Goal: Information Seeking & Learning: Learn about a topic

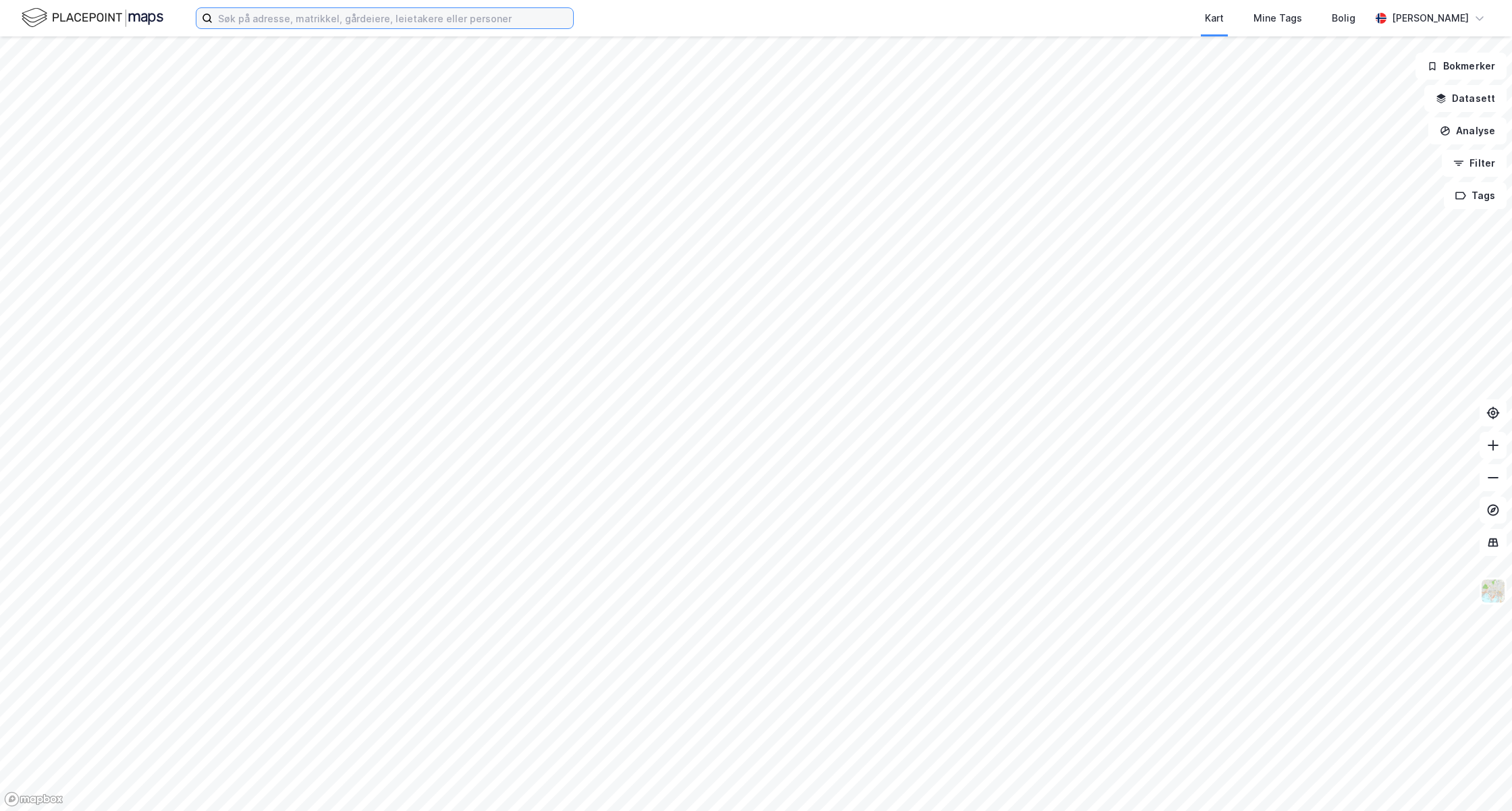
click at [360, 22] on input at bounding box center [392, 18] width 360 height 20
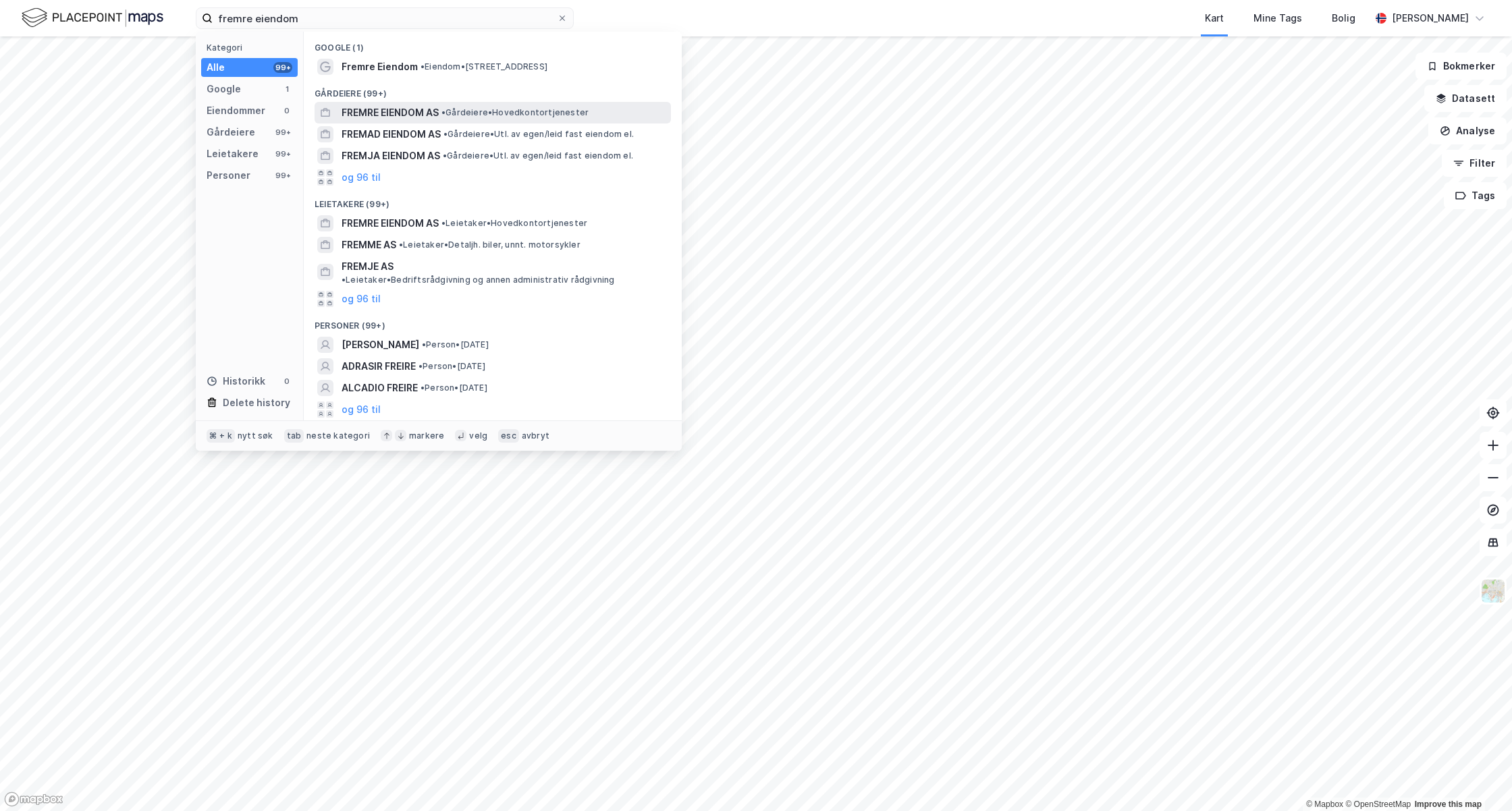
click at [389, 110] on span "FREMRE EIENDOM AS" at bounding box center [390, 113] width 97 height 16
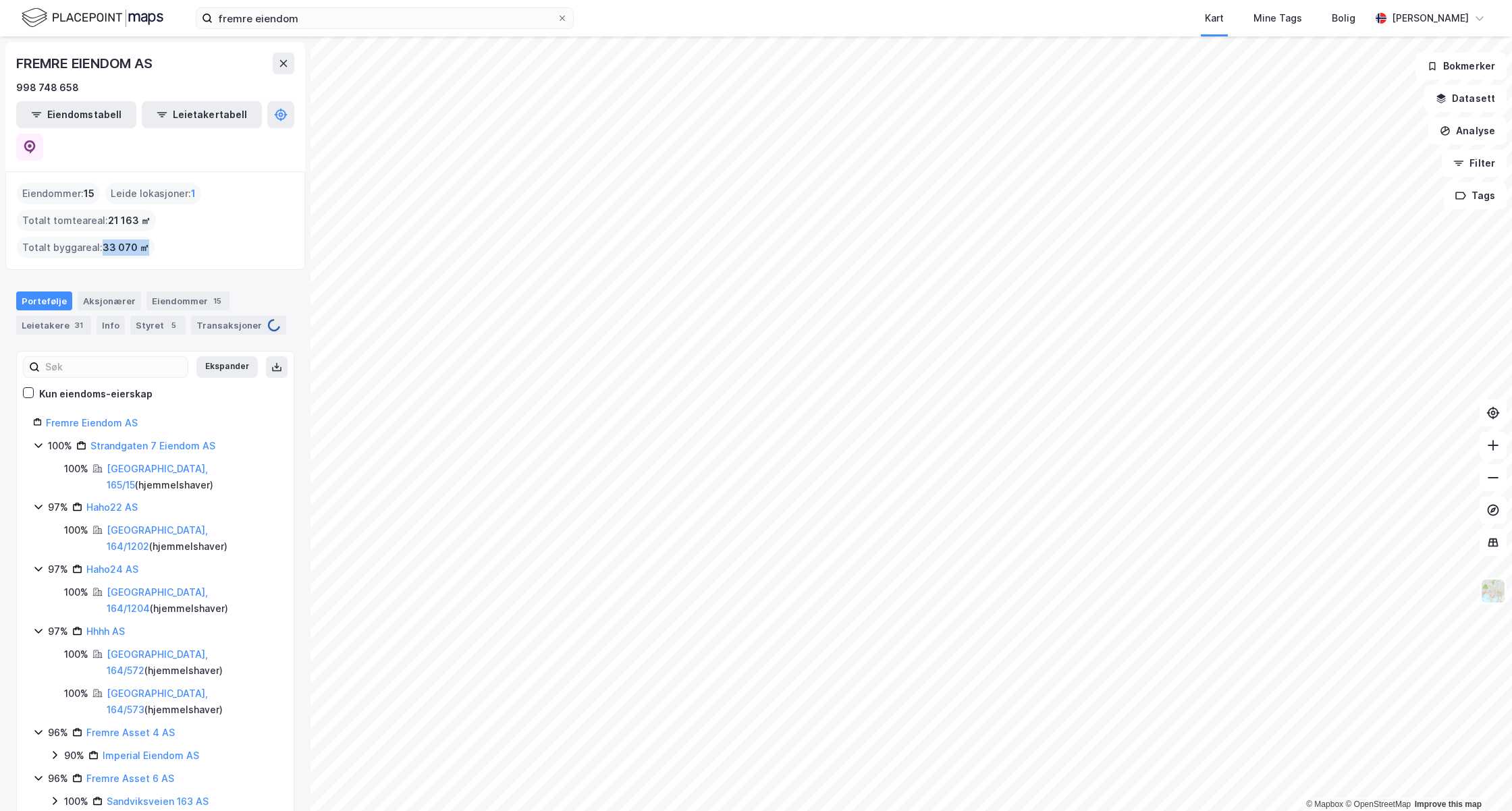
click at [149, 239] on span "33 070 ㎡" at bounding box center [126, 247] width 47 height 16
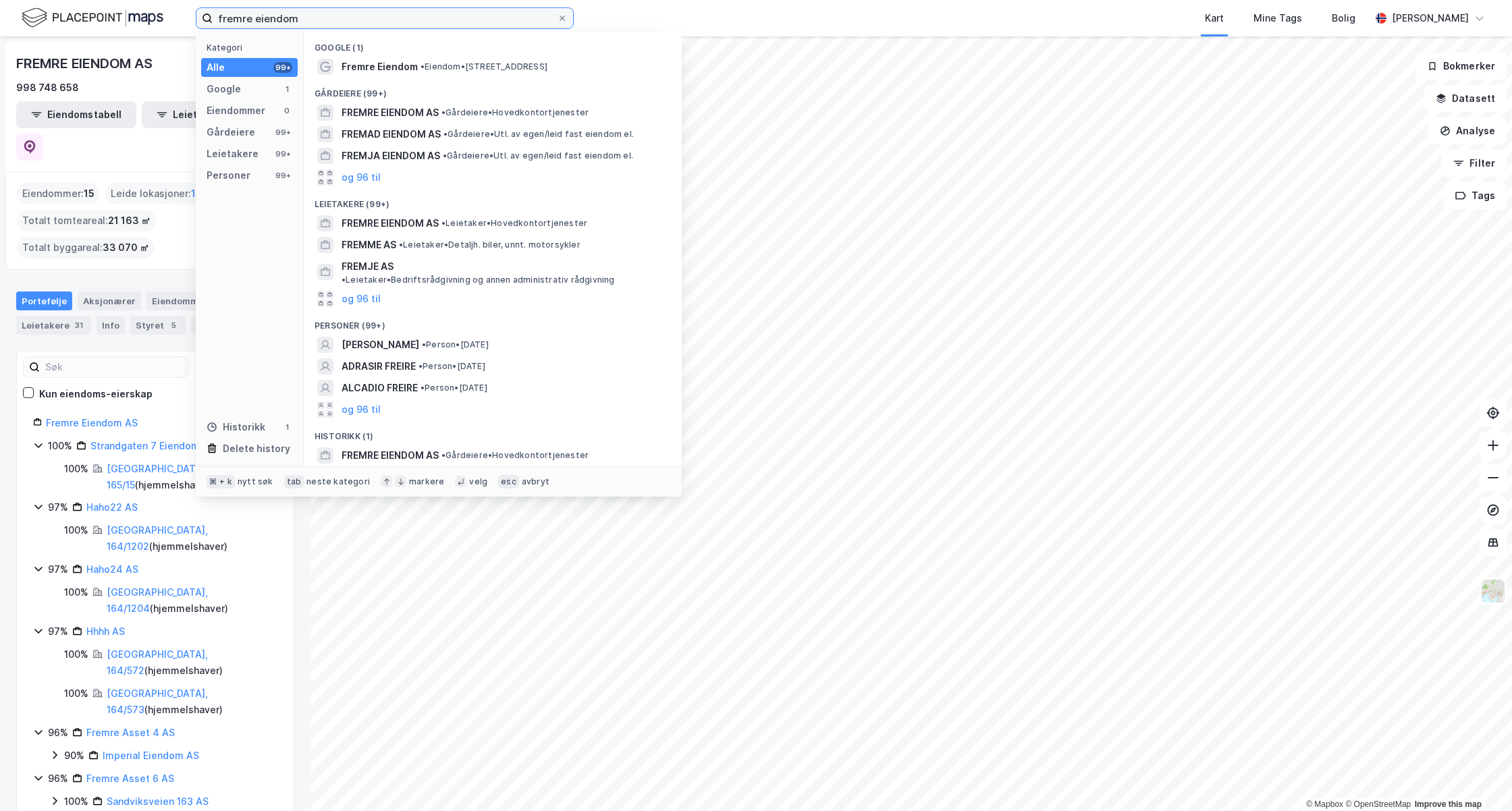
click at [326, 27] on input "fremre eiendom" at bounding box center [384, 18] width 344 height 20
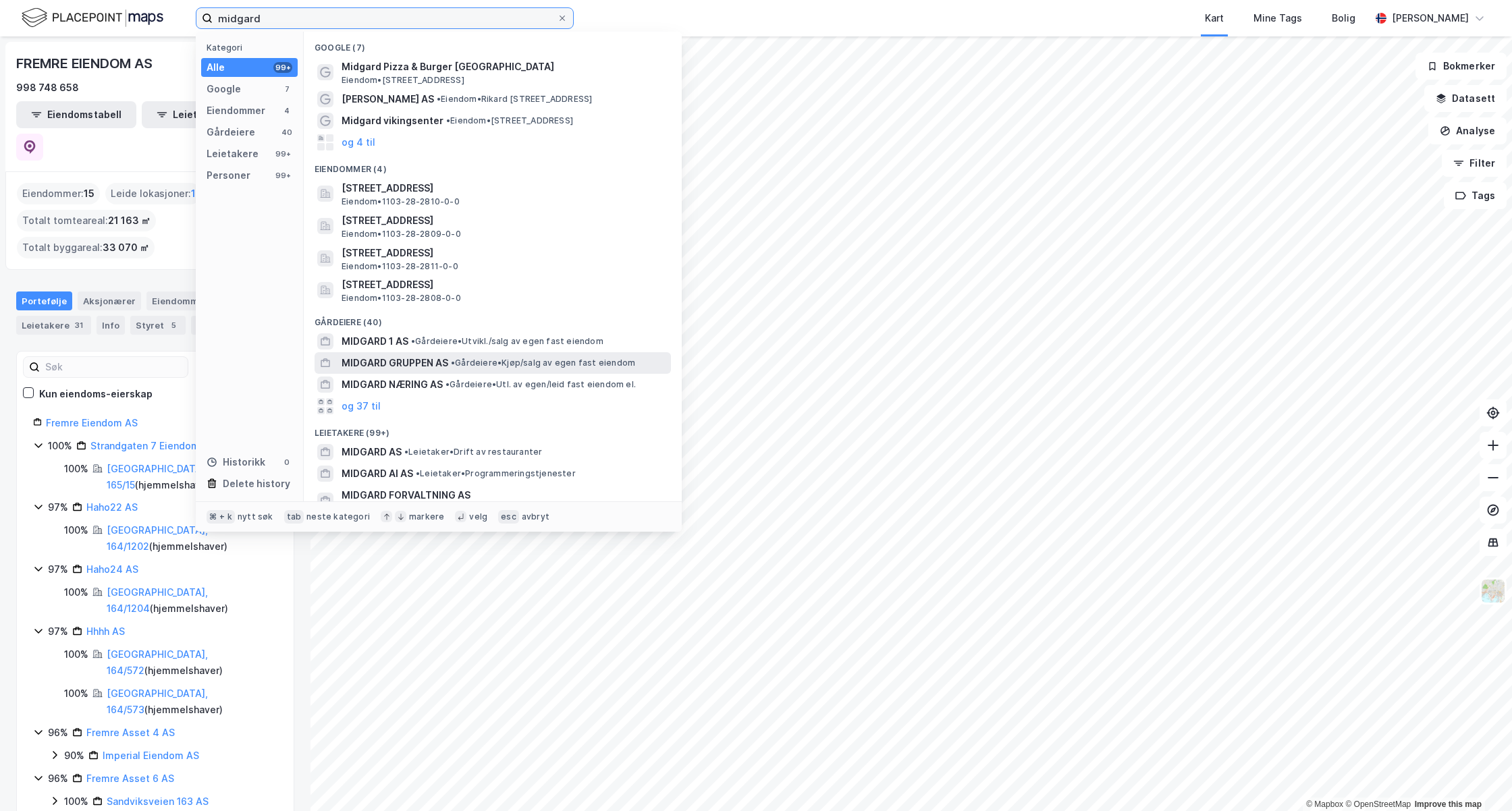
type input "midgard"
click at [378, 362] on span "MIDGARD GRUPPEN AS" at bounding box center [395, 363] width 106 height 16
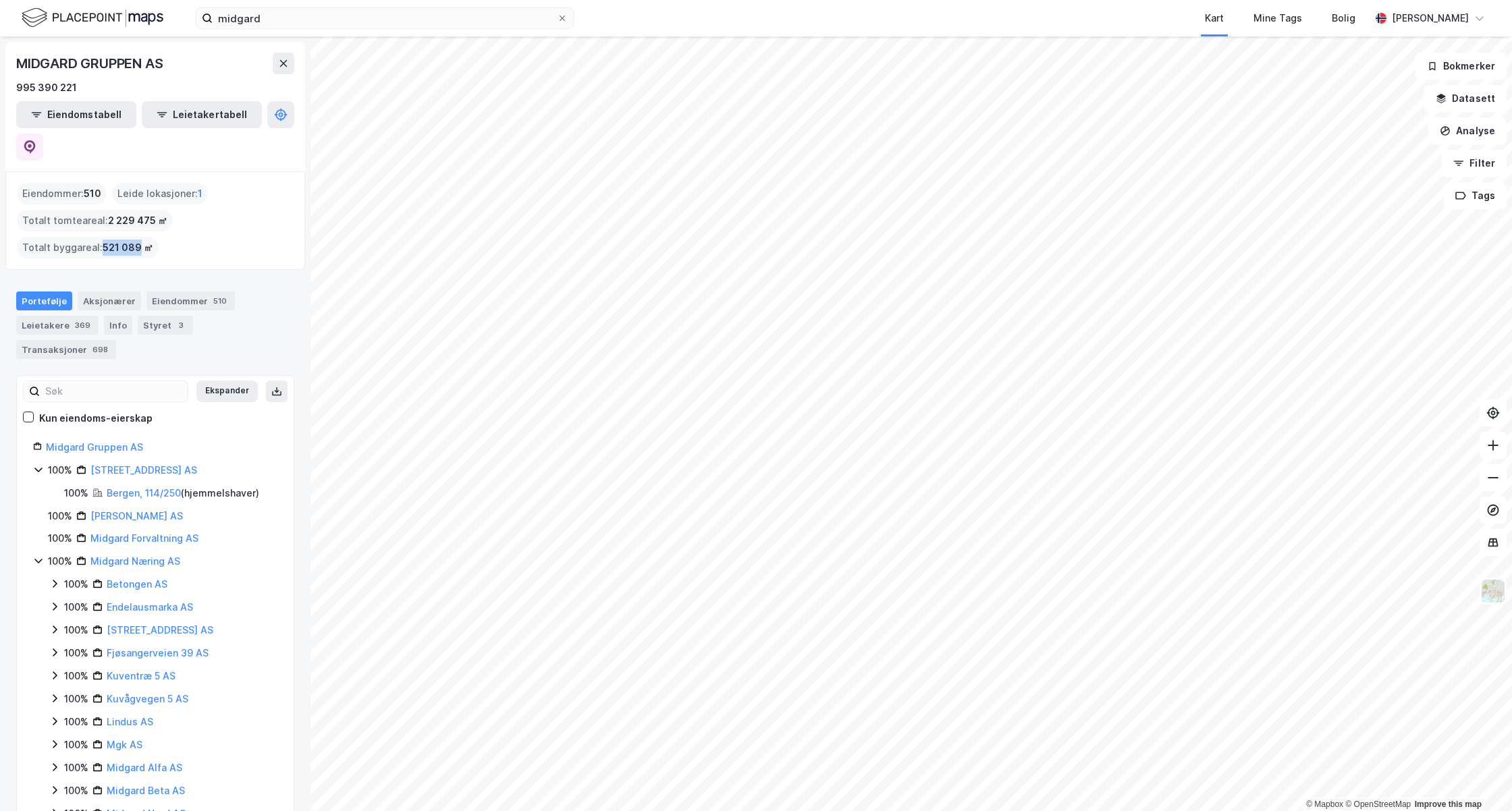
drag, startPoint x: 101, startPoint y: 213, endPoint x: 138, endPoint y: 213, distance: 37.0
click at [138, 239] on span "521 089 ㎡" at bounding box center [127, 247] width 51 height 16
copy span "521 089"
